Goal: Transaction & Acquisition: Purchase product/service

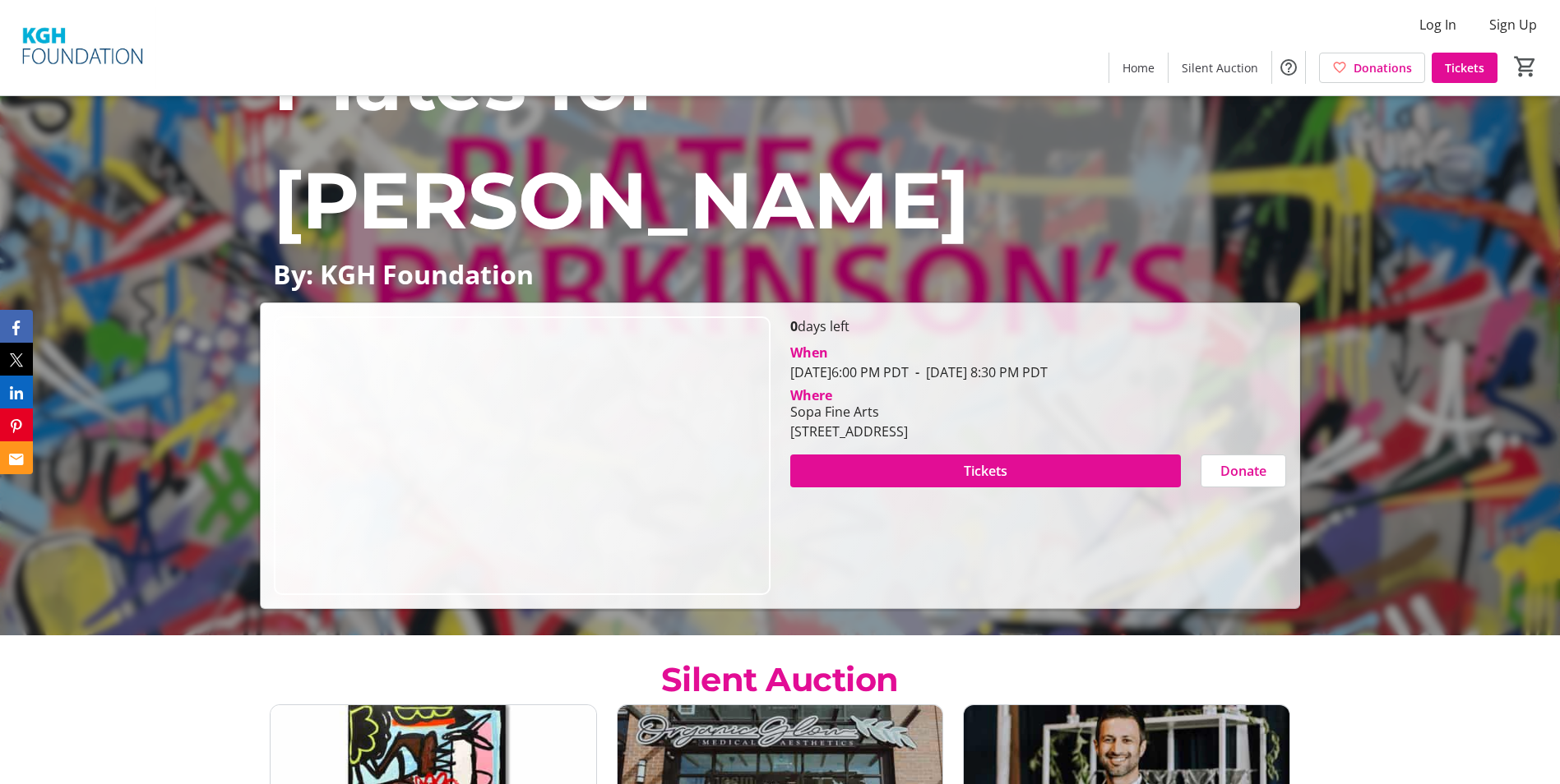
scroll to position [164, 0]
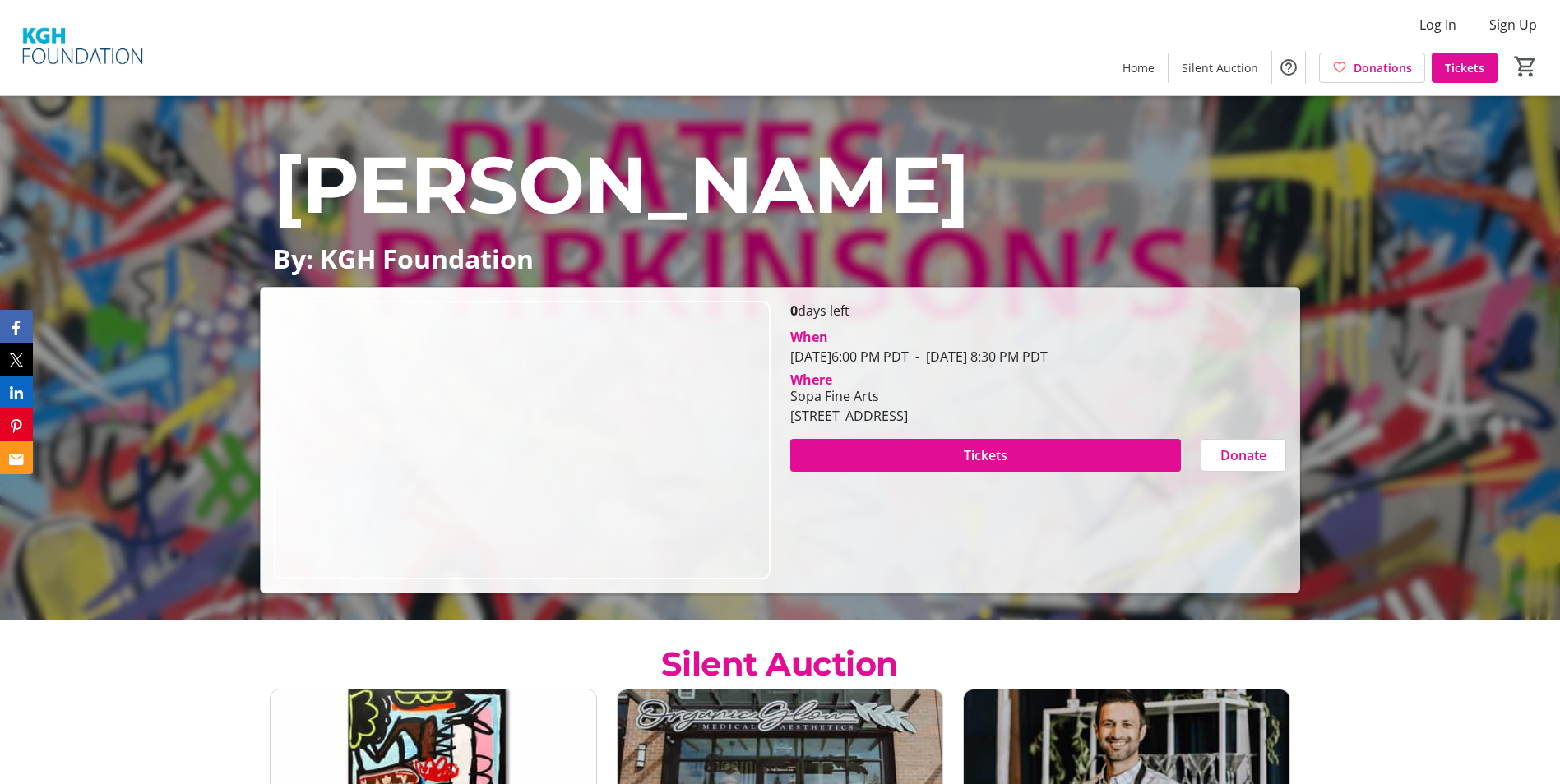
drag, startPoint x: 821, startPoint y: 413, endPoint x: 961, endPoint y: 411, distance: 140.0
click at [908, 411] on div "[STREET_ADDRESS]" at bounding box center [849, 415] width 117 height 19
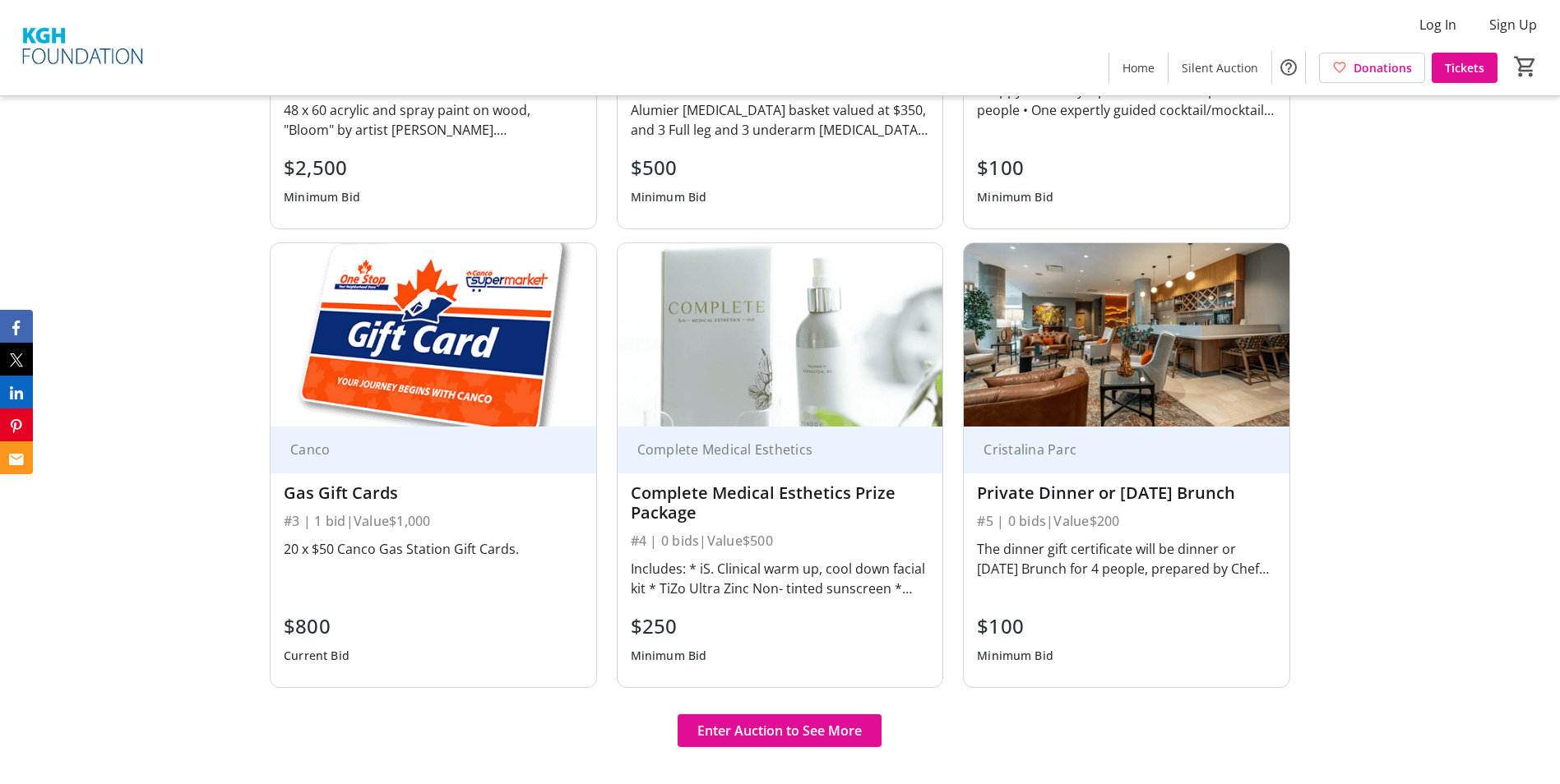
scroll to position [1151, 0]
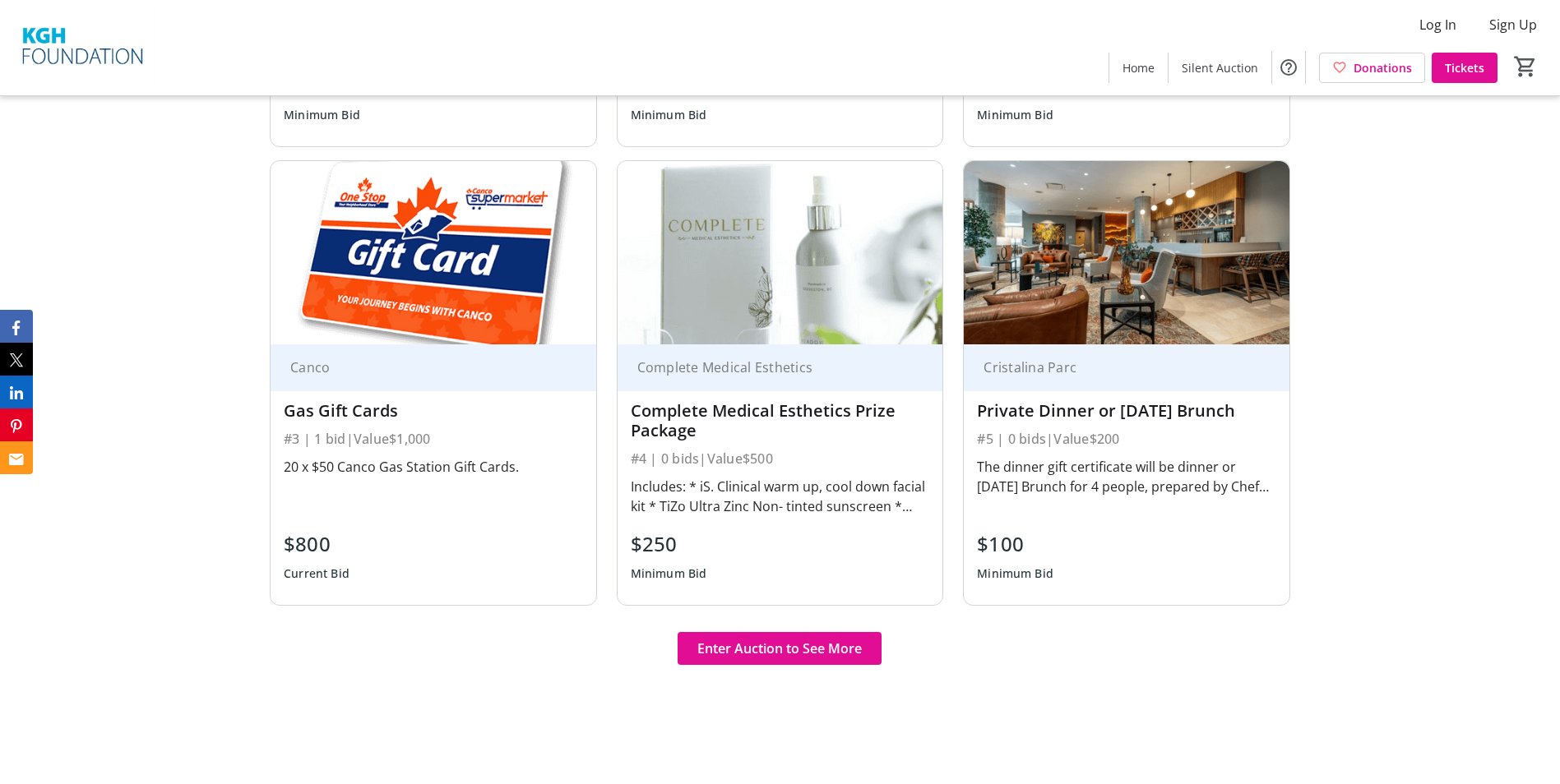
click at [1170, 485] on div "The dinner gift certificate will be dinner or [DATE] Brunch for 4 people, prepa…" at bounding box center [1126, 477] width 299 height 40
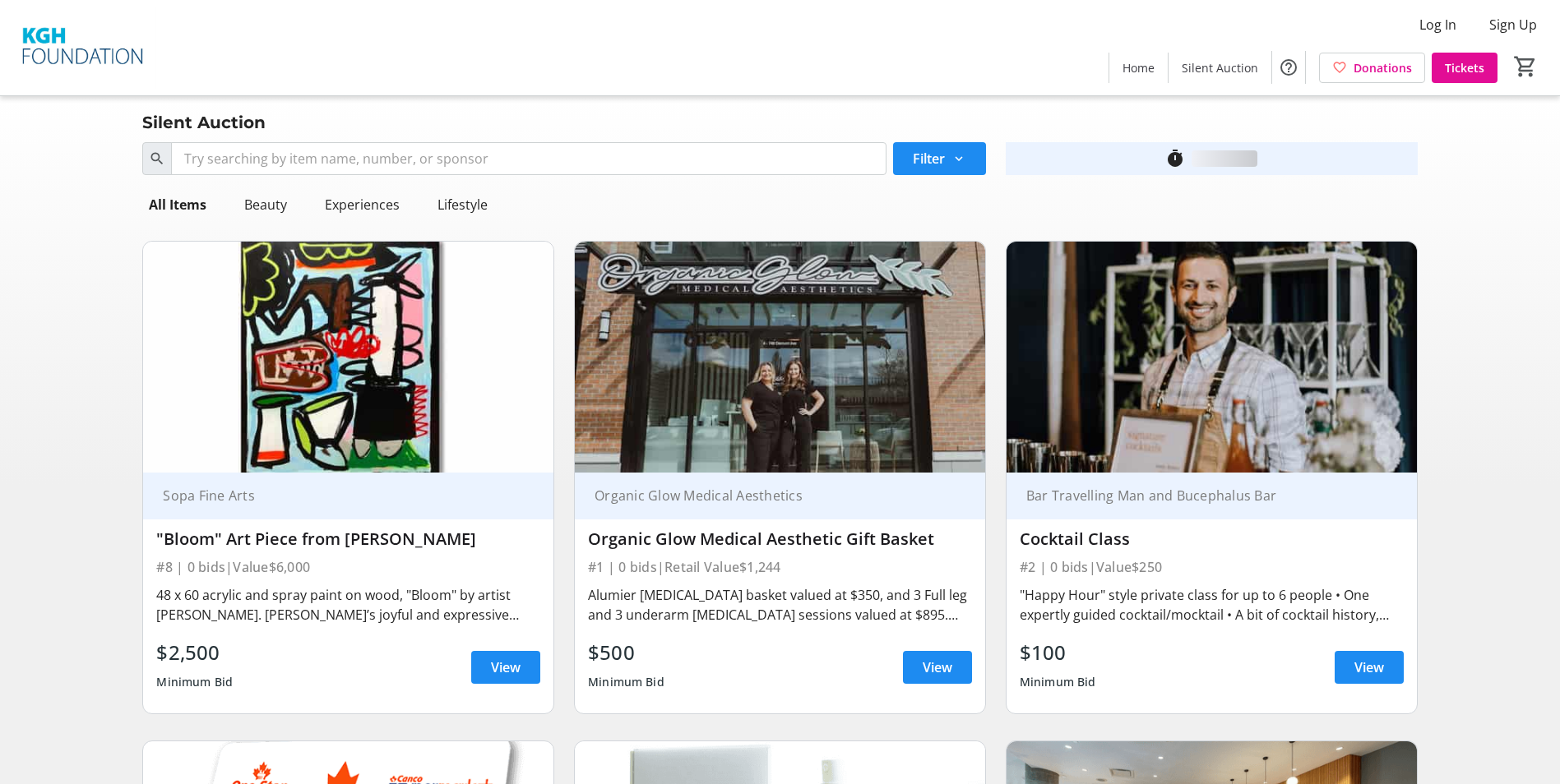
scroll to position [493, 0]
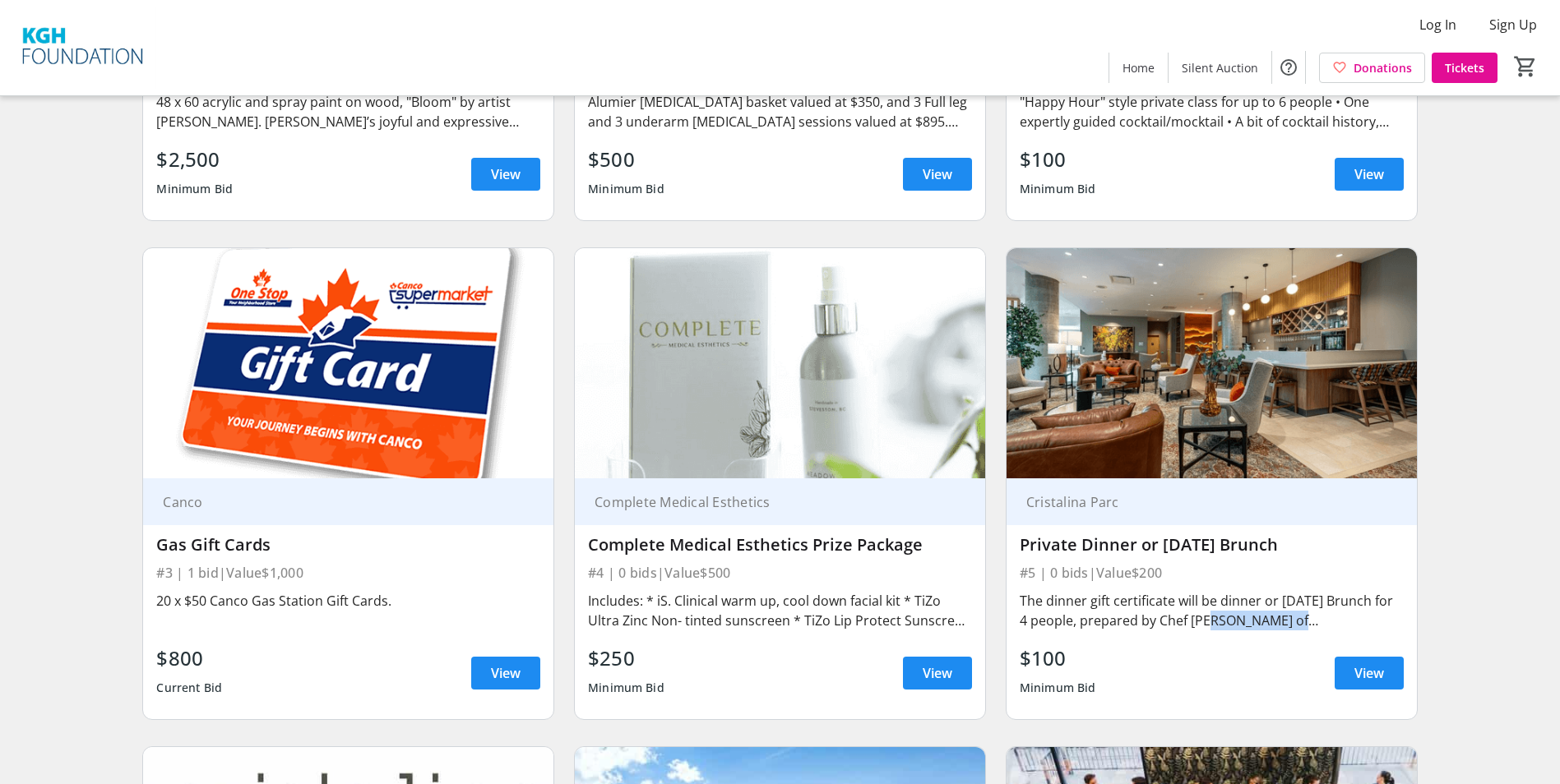
drag, startPoint x: 1197, startPoint y: 619, endPoint x: 1347, endPoint y: 617, distance: 150.0
click at [1347, 617] on div "The dinner gift certificate will be dinner or [DATE] Brunch for 4 people, prepa…" at bounding box center [1211, 611] width 384 height 40
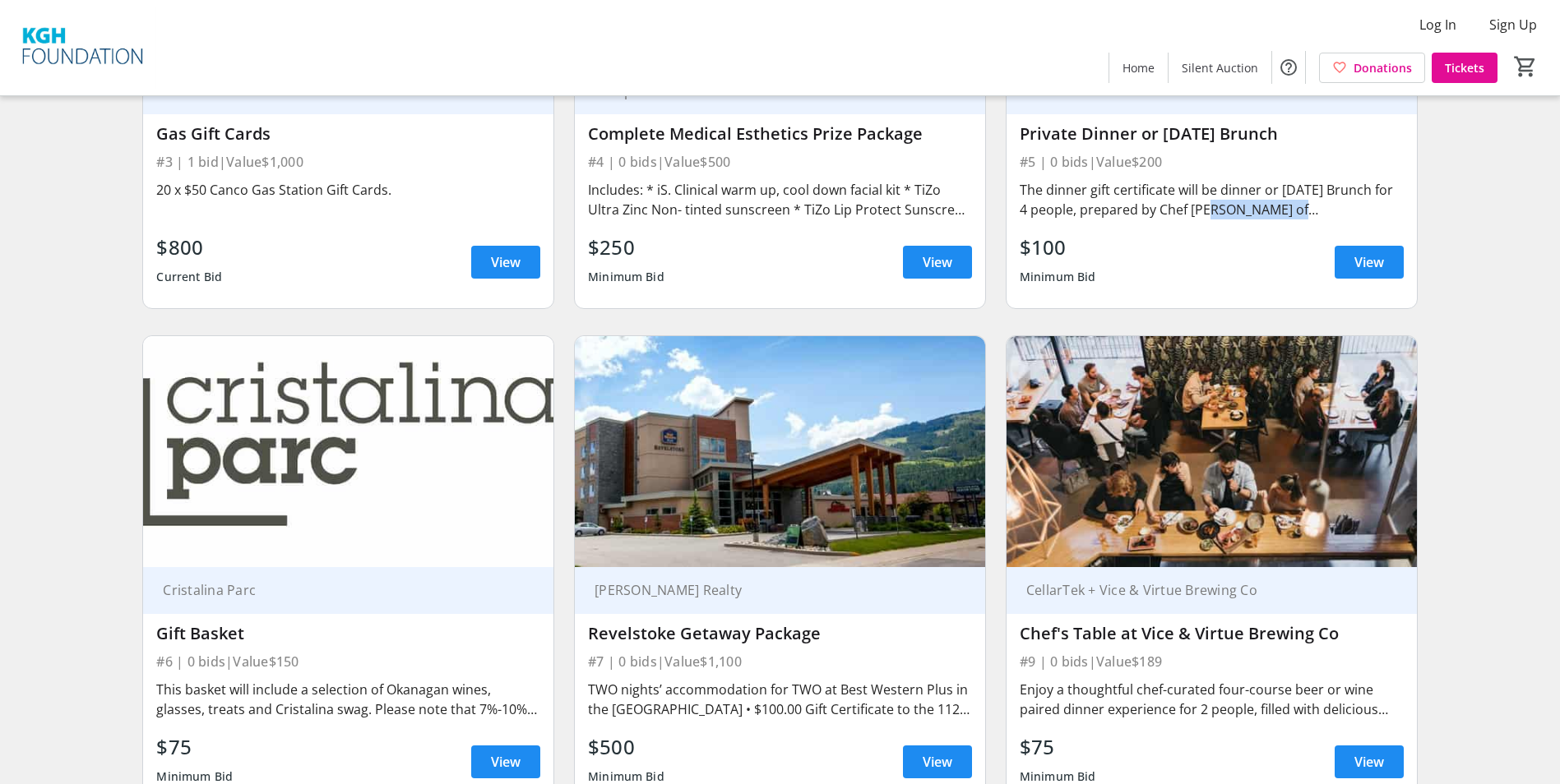
scroll to position [979, 0]
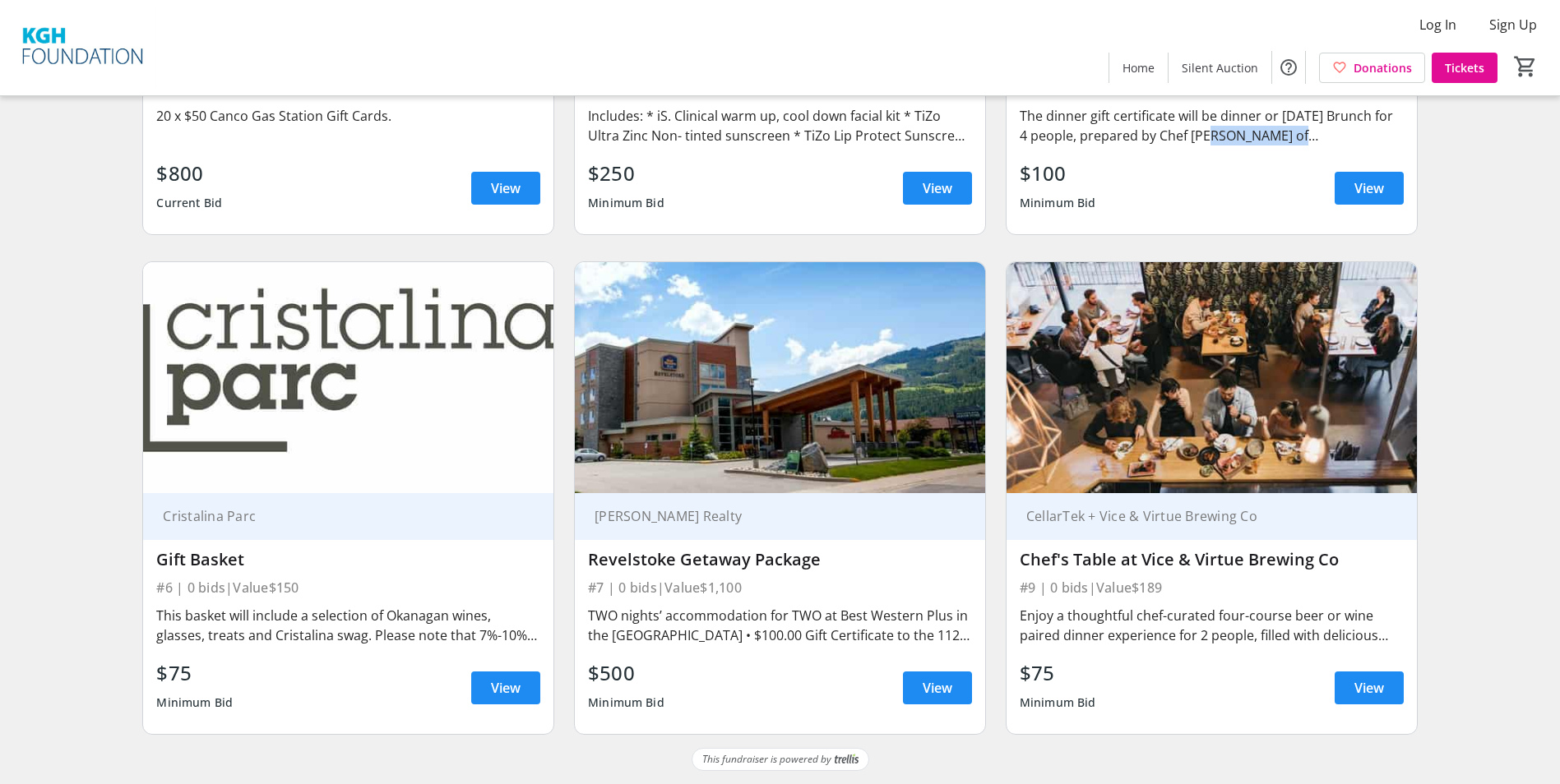
drag, startPoint x: 1093, startPoint y: 564, endPoint x: 1344, endPoint y: 571, distance: 251.1
click at [1344, 571] on div "Chef's Table at Vice & Virtue Brewing Co" at bounding box center [1211, 560] width 384 height 27
drag, startPoint x: 1344, startPoint y: 571, endPoint x: 1206, endPoint y: 608, distance: 142.9
click at [1206, 608] on div "Enjoy a thoughtful chef-curated four-course beer or wine paired dinner experien…" at bounding box center [1211, 625] width 384 height 40
click at [1185, 342] on img at bounding box center [1211, 377] width 411 height 231
